Goal: Use online tool/utility: Utilize a website feature to perform a specific function

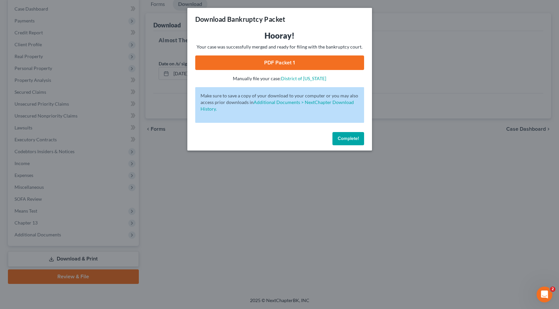
click at [348, 141] on span "Complete!" at bounding box center [348, 139] width 21 height 6
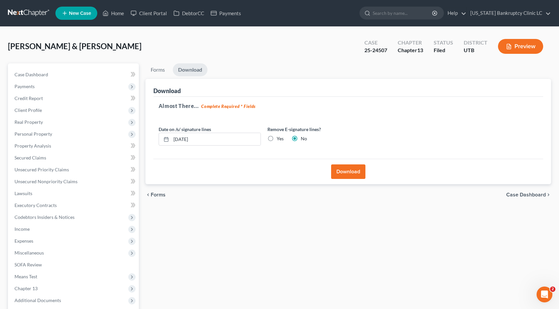
click at [28, 13] on link at bounding box center [29, 13] width 42 height 12
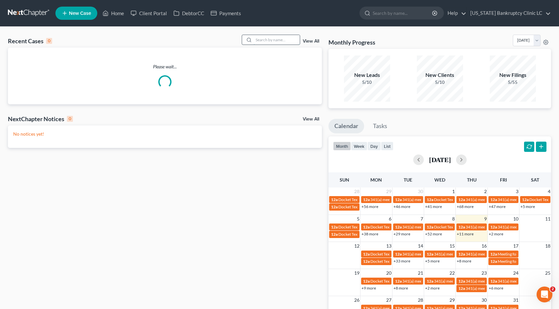
click at [264, 41] on input "search" at bounding box center [277, 40] width 46 height 10
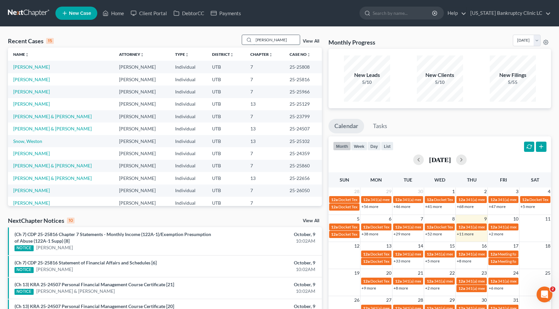
type input "warren"
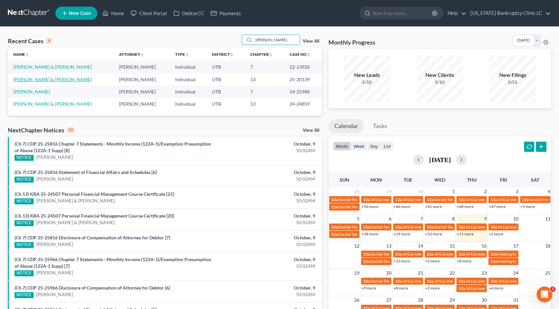
click at [27, 80] on link "Warren, Monica & Spencer" at bounding box center [52, 80] width 79 height 6
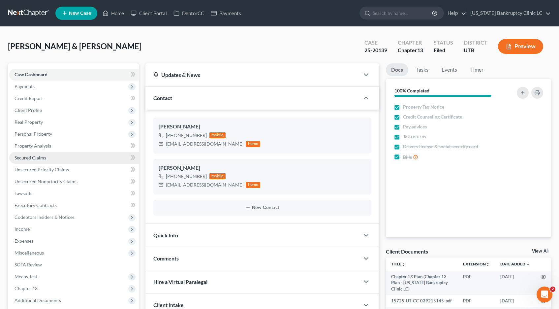
click at [29, 159] on span "Secured Claims" at bounding box center [31, 158] width 32 height 6
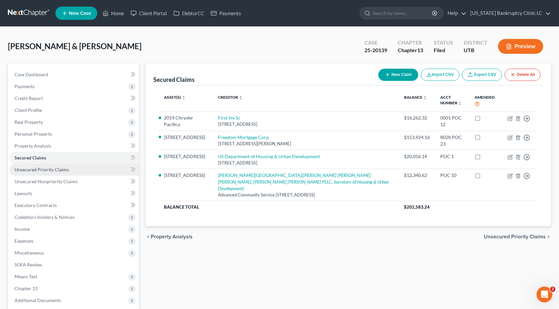
click at [57, 170] on span "Unsecured Priority Claims" at bounding box center [42, 170] width 54 height 6
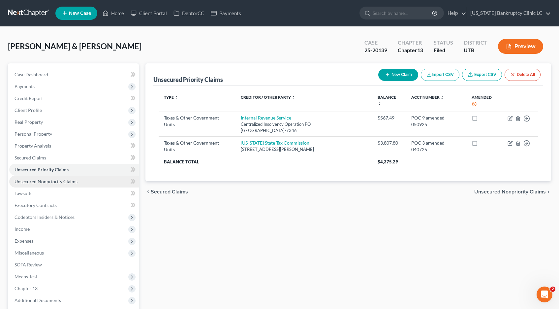
click at [54, 184] on link "Unsecured Nonpriority Claims" at bounding box center [74, 182] width 130 height 12
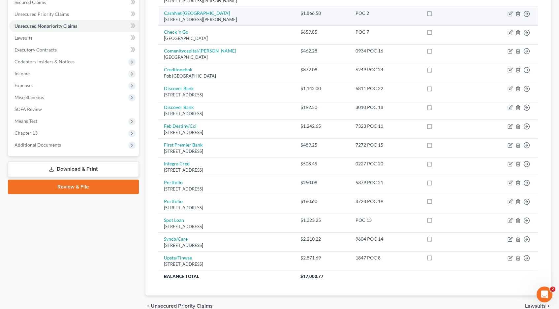
scroll to position [188, 0]
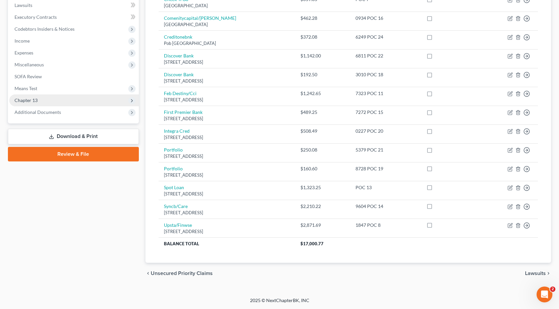
click at [27, 101] on span "Chapter 13" at bounding box center [26, 100] width 23 height 6
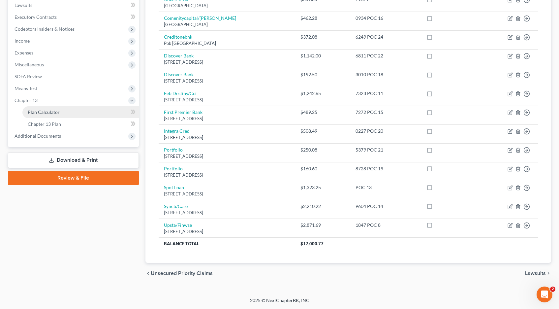
click at [43, 111] on span "Plan Calculator" at bounding box center [44, 112] width 32 height 6
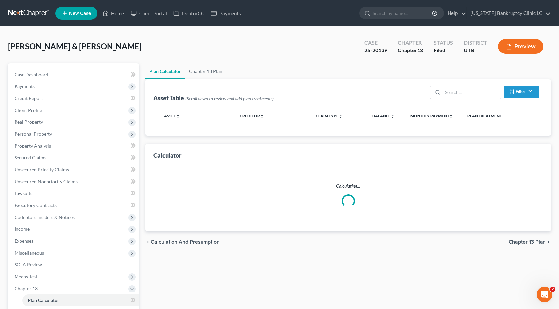
select select "59"
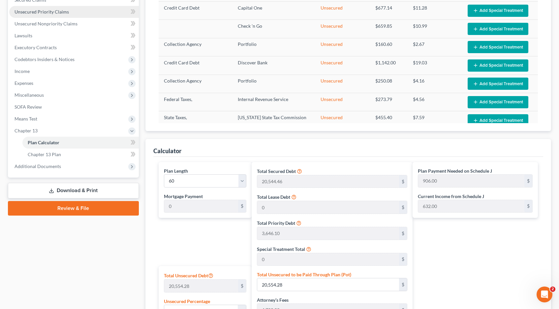
scroll to position [160, 0]
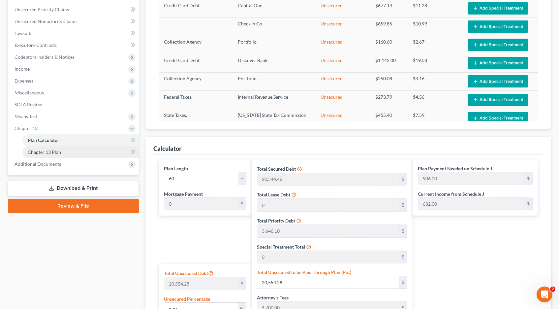
click at [38, 152] on span "Chapter 13 Plan" at bounding box center [44, 152] width 33 height 6
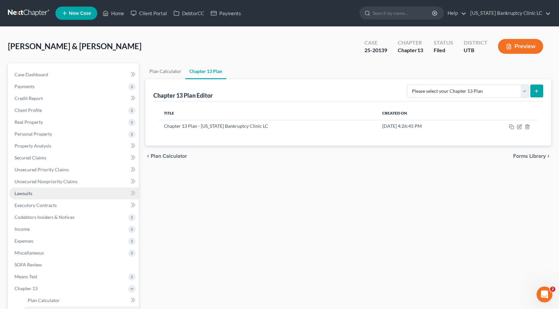
scroll to position [89, 0]
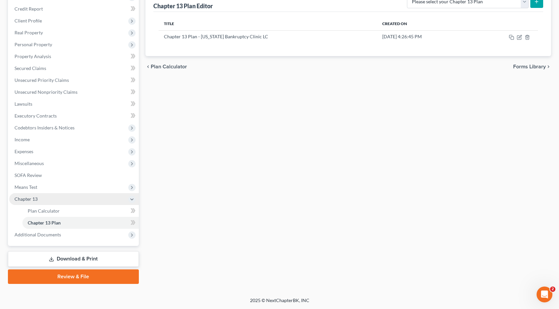
click at [30, 201] on span "Chapter 13" at bounding box center [26, 199] width 23 height 6
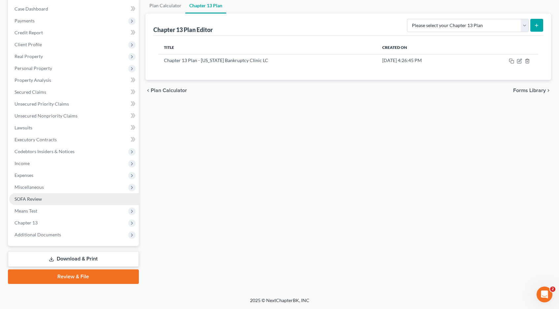
scroll to position [66, 0]
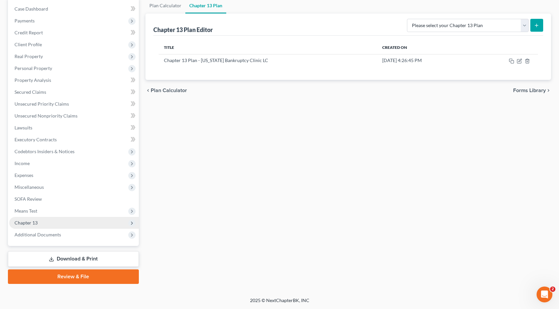
click at [24, 221] on span "Chapter 13" at bounding box center [26, 223] width 23 height 6
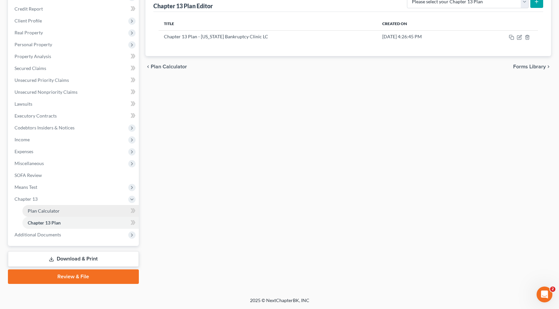
click at [38, 212] on span "Plan Calculator" at bounding box center [44, 211] width 32 height 6
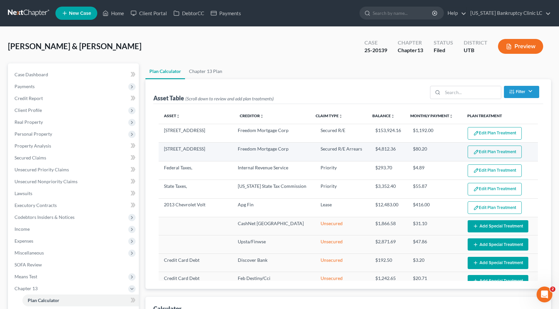
select select "59"
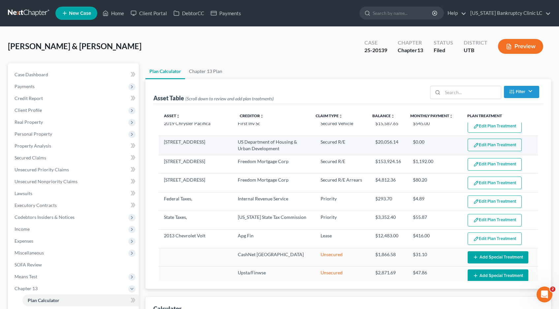
scroll to position [1, 0]
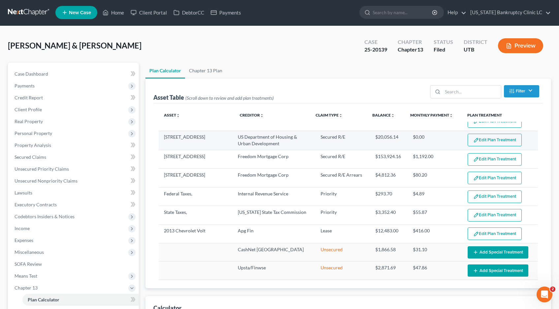
click at [486, 144] on button "Edit Plan Treatment" at bounding box center [495, 140] width 54 height 13
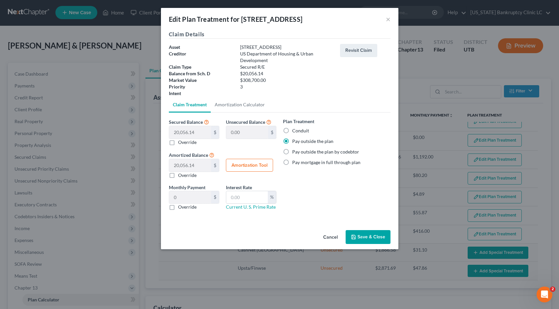
click at [370, 237] on button "Save & Close" at bounding box center [368, 237] width 45 height 14
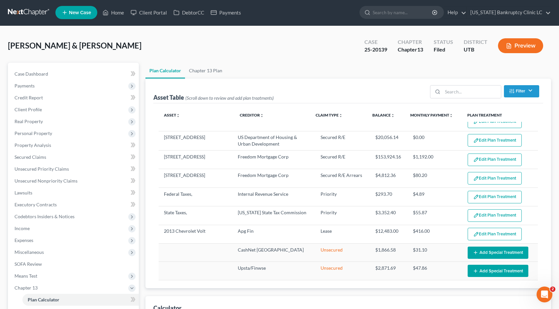
scroll to position [9, 0]
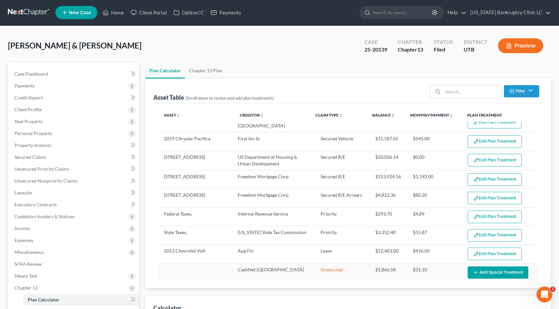
select select "59"
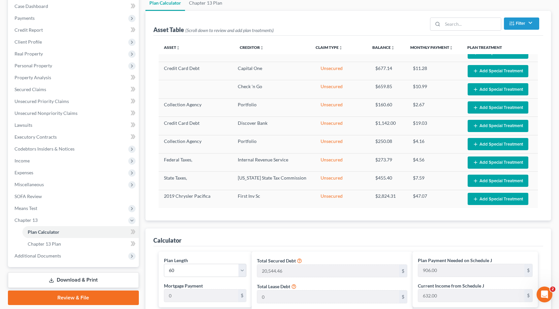
scroll to position [0, 0]
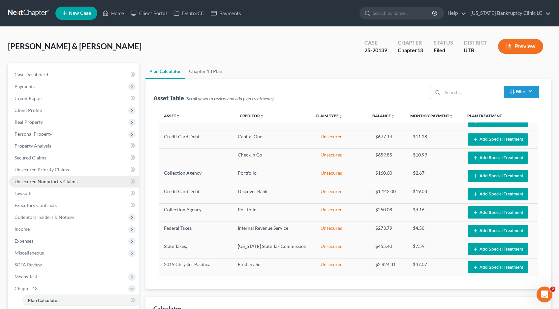
click at [48, 181] on span "Unsecured Nonpriority Claims" at bounding box center [46, 182] width 63 height 6
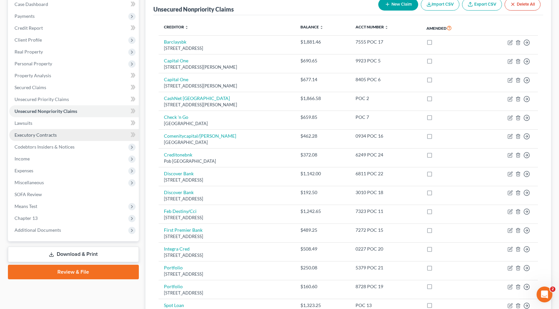
scroll to position [70, 0]
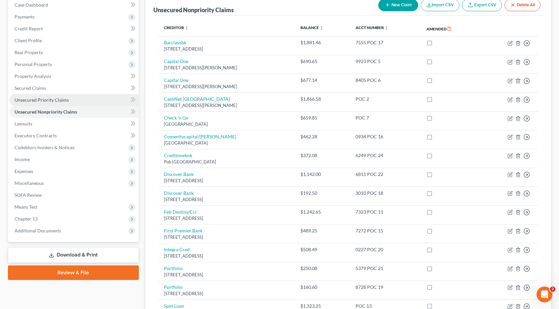
click at [44, 101] on span "Unsecured Priority Claims" at bounding box center [42, 100] width 54 height 6
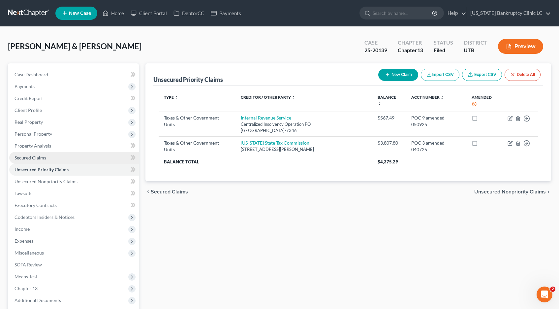
click at [36, 159] on span "Secured Claims" at bounding box center [31, 158] width 32 height 6
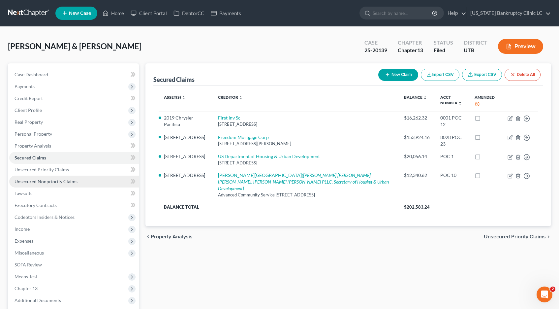
click at [48, 182] on span "Unsecured Nonpriority Claims" at bounding box center [46, 182] width 63 height 6
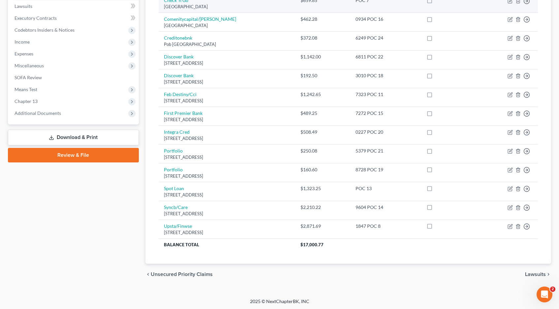
scroll to position [188, 0]
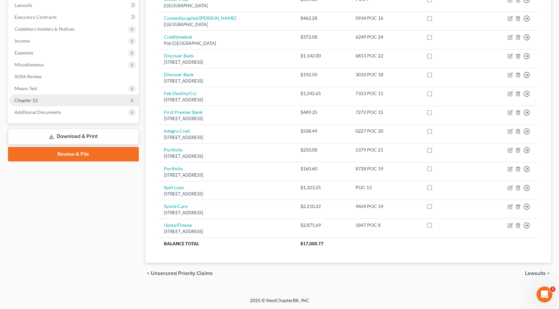
click at [26, 102] on span "Chapter 13" at bounding box center [26, 100] width 23 height 6
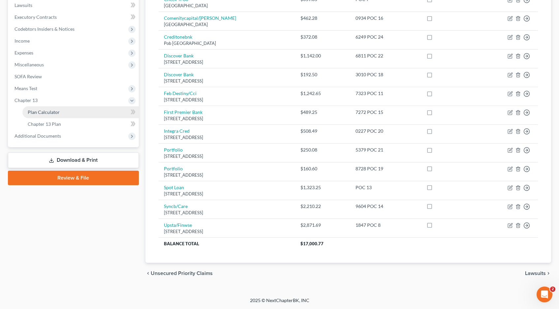
click at [34, 111] on span "Plan Calculator" at bounding box center [44, 112] width 32 height 6
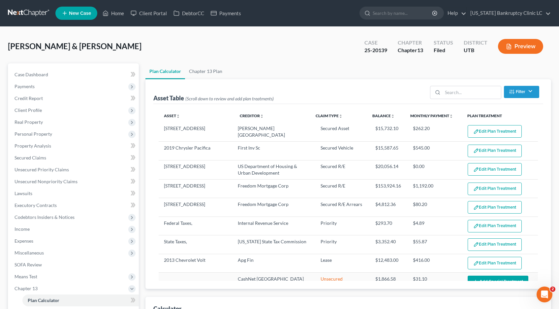
select select "59"
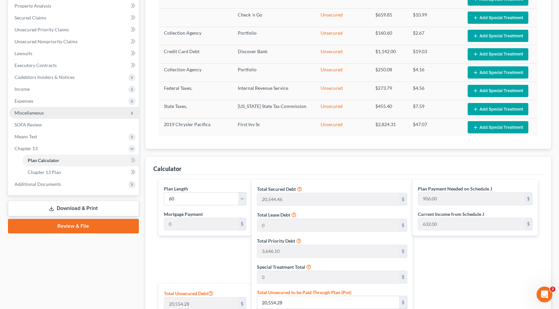
scroll to position [141, 0]
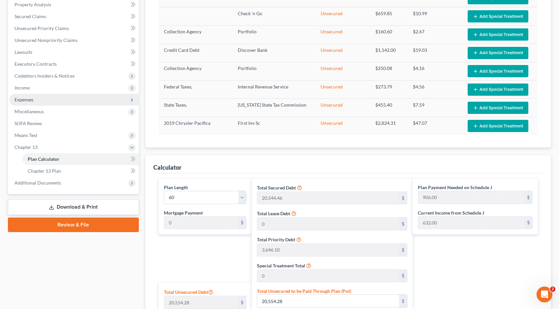
click at [18, 100] on span "Expenses" at bounding box center [24, 100] width 19 height 6
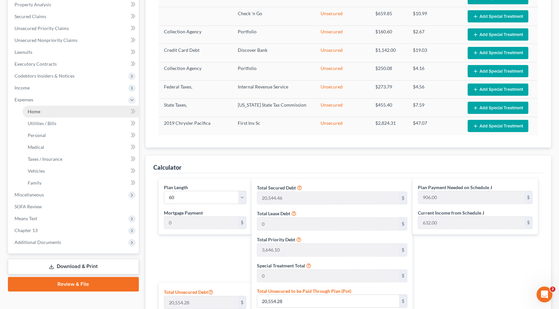
click at [40, 113] on span "Home" at bounding box center [34, 112] width 13 height 6
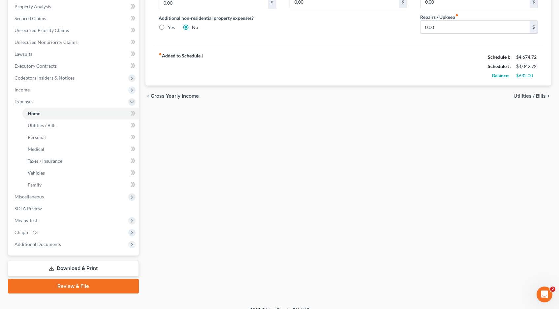
scroll to position [149, 0]
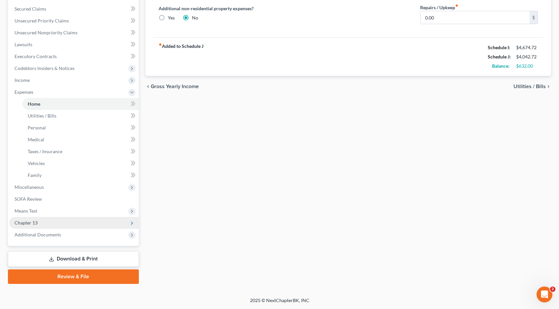
click at [45, 223] on span "Chapter 13" at bounding box center [74, 223] width 130 height 12
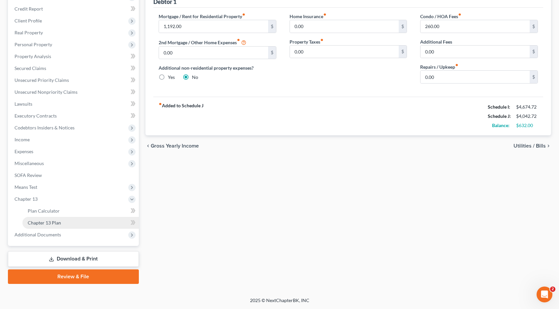
scroll to position [89, 0]
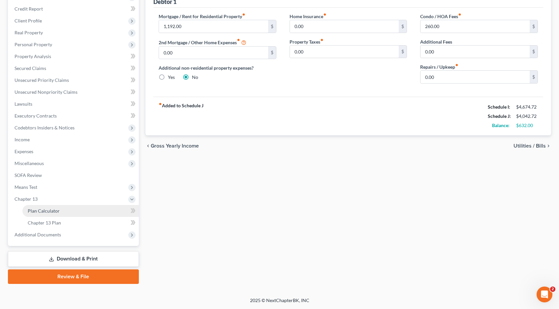
click at [47, 214] on link "Plan Calculator" at bounding box center [80, 211] width 117 height 12
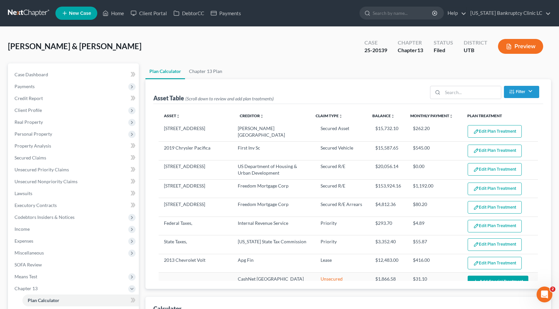
select select "59"
